Goal: Task Accomplishment & Management: Use online tool/utility

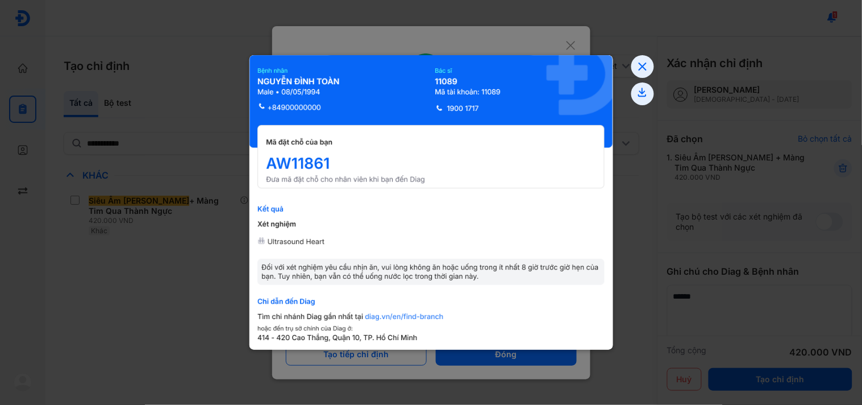
click at [641, 298] on div at bounding box center [431, 202] width 862 height 405
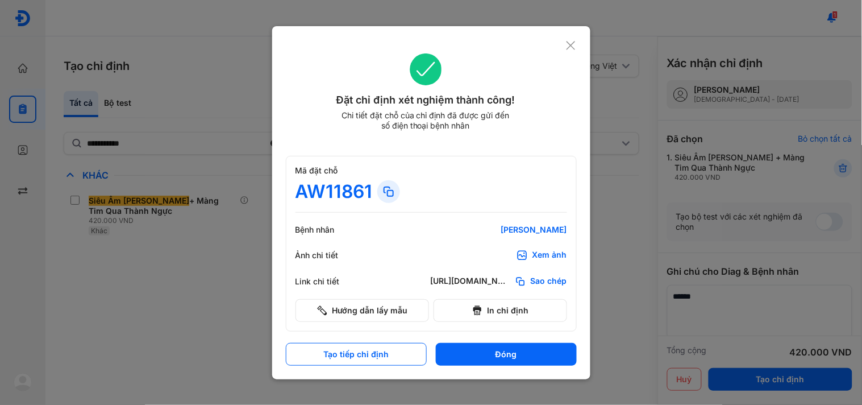
click at [575, 48] on icon at bounding box center [571, 45] width 11 height 11
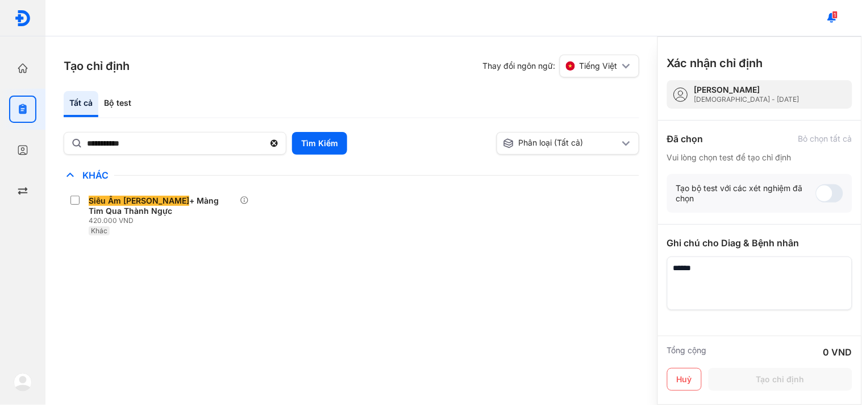
click at [13, 147] on div "Trang chủ Tổng quan hoạt động của phòng khám Chỉ định Tạo và quản lý đơn xét ng…" at bounding box center [22, 130] width 45 height 164
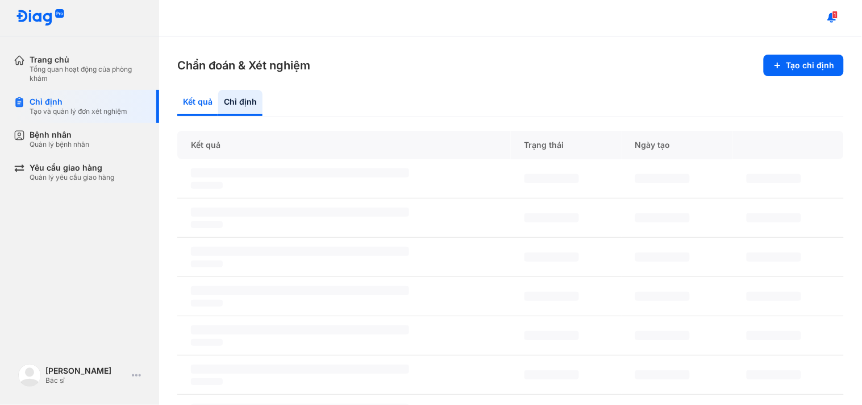
click at [218, 104] on div "Kết quả" at bounding box center [240, 103] width 44 height 26
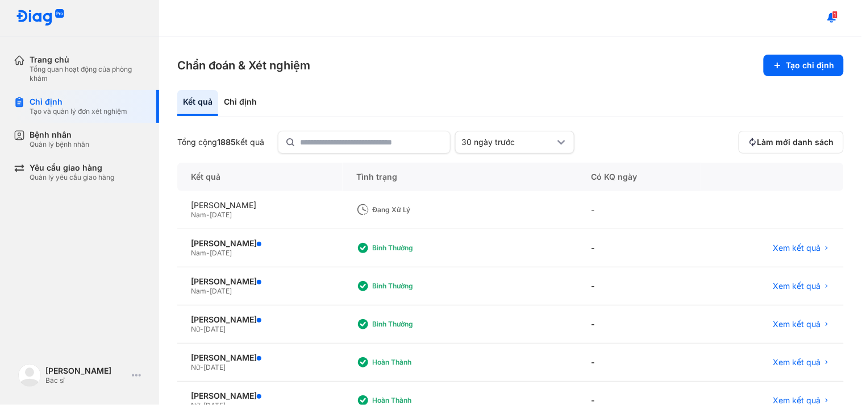
click at [769, 201] on div at bounding box center [773, 210] width 143 height 38
